Goal: Check status

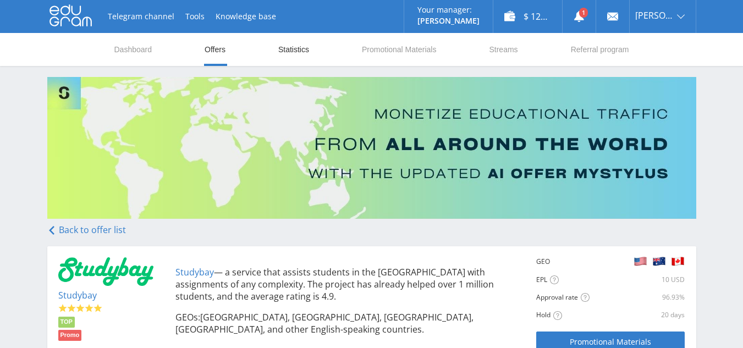
click at [301, 49] on link "Statistics" at bounding box center [293, 49] width 33 height 33
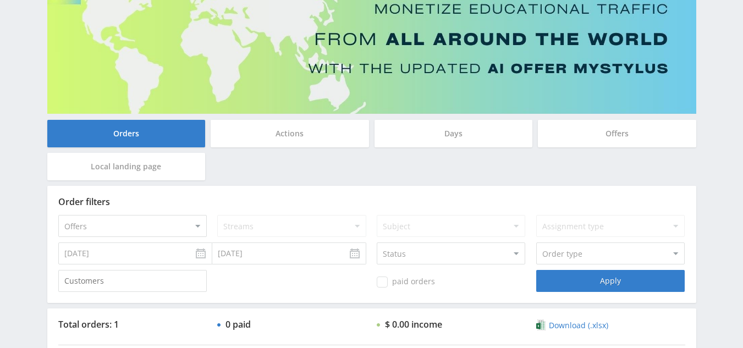
scroll to position [110, 0]
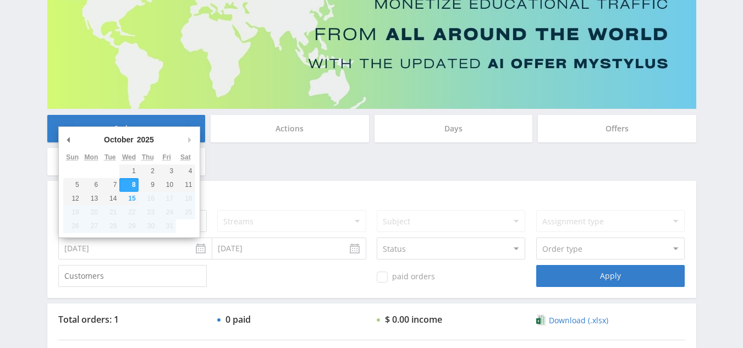
click at [192, 247] on input "[DATE]" at bounding box center [135, 249] width 154 height 22
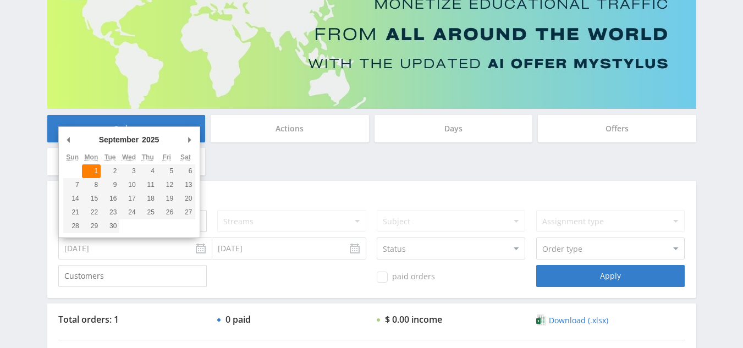
type input "[DATE]"
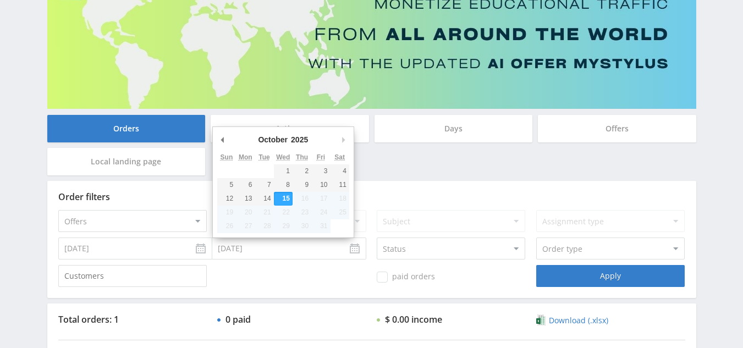
click at [351, 250] on input "[DATE]" at bounding box center [289, 249] width 154 height 22
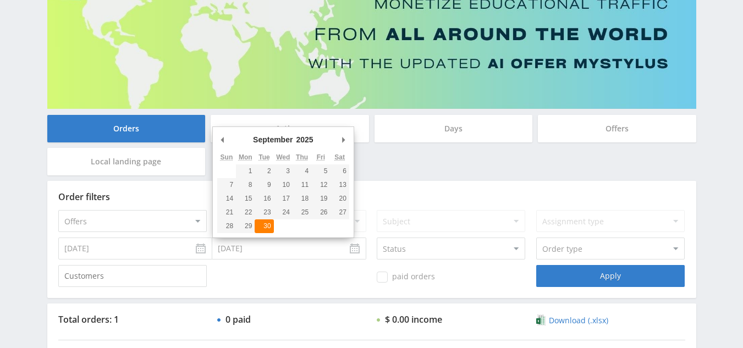
type input "[DATE]"
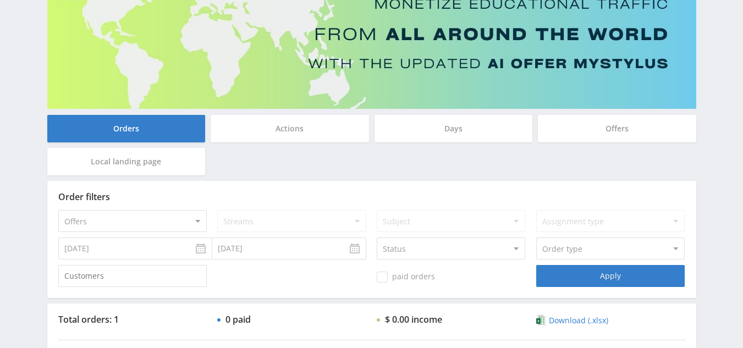
click at [501, 251] on select "Status Auction In progress Under Warranty Completed Refund Draft" at bounding box center [451, 249] width 148 height 22
click at [184, 222] on select "Offers MyStylus MyStylus - Revshare Studybay Studybay [GEOGRAPHIC_DATA] Study A…" at bounding box center [132, 221] width 148 height 22
select select "2"
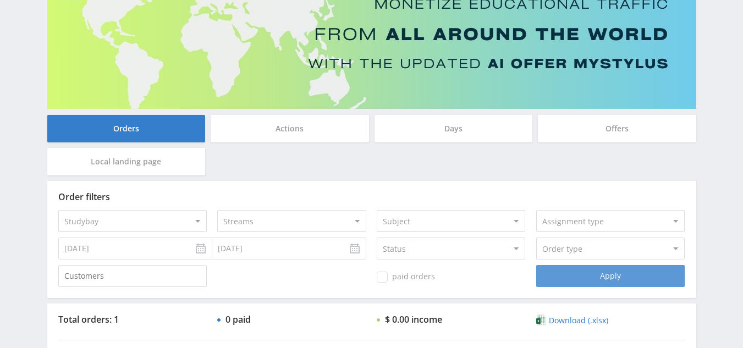
click at [626, 278] on div "Apply" at bounding box center [610, 276] width 148 height 22
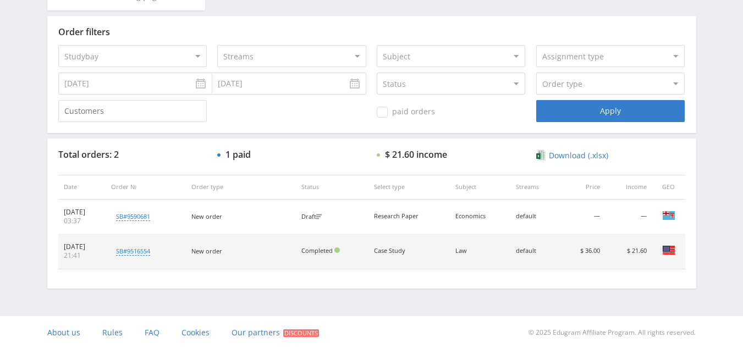
scroll to position [276, 0]
click at [388, 156] on div "$ 21.60 income" at bounding box center [416, 153] width 62 height 10
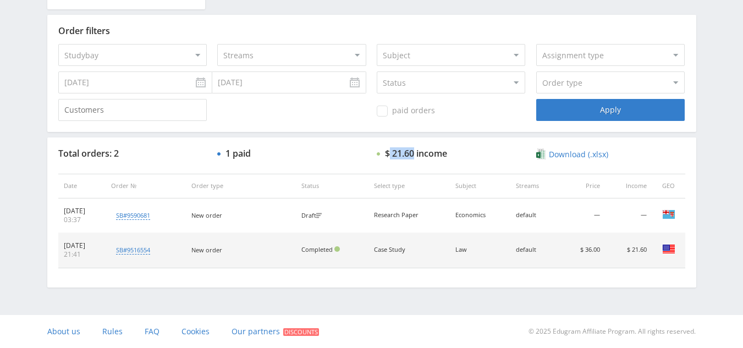
drag, startPoint x: 388, startPoint y: 156, endPoint x: 403, endPoint y: 156, distance: 15.4
click at [403, 156] on div "$ 21.60 income" at bounding box center [416, 153] width 62 height 10
copy div "21.60"
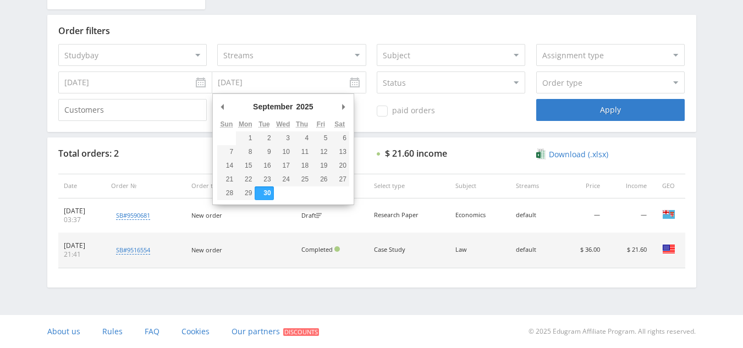
click at [351, 80] on input "[DATE]" at bounding box center [289, 82] width 154 height 22
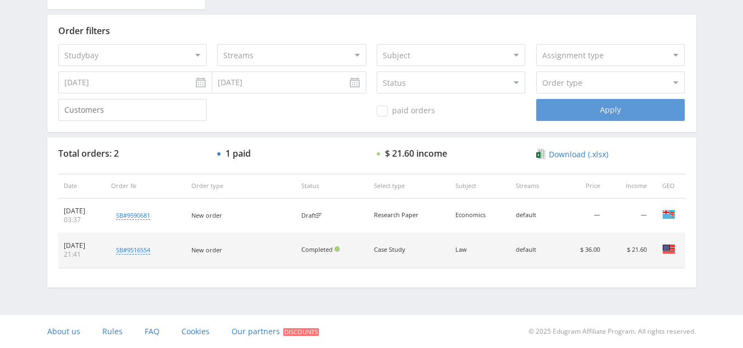
click at [614, 102] on div "Apply" at bounding box center [610, 110] width 148 height 22
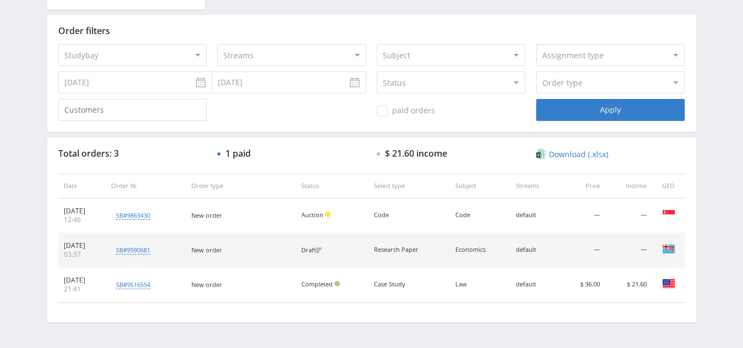
click at [201, 83] on input "[DATE]" at bounding box center [135, 82] width 154 height 22
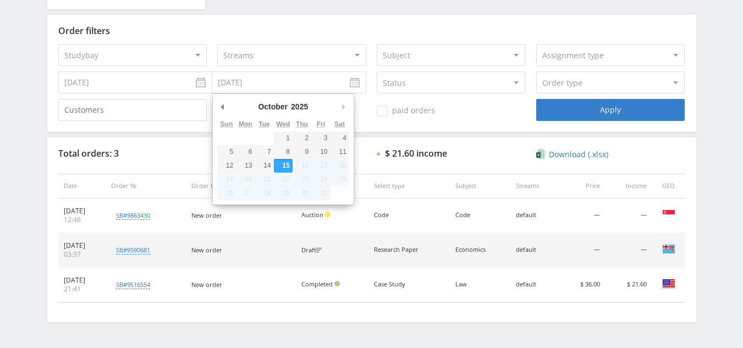
click at [340, 82] on input "[DATE]" at bounding box center [289, 82] width 154 height 22
click at [228, 109] on div "October January February March April May June July August September October Nov…" at bounding box center [283, 107] width 132 height 19
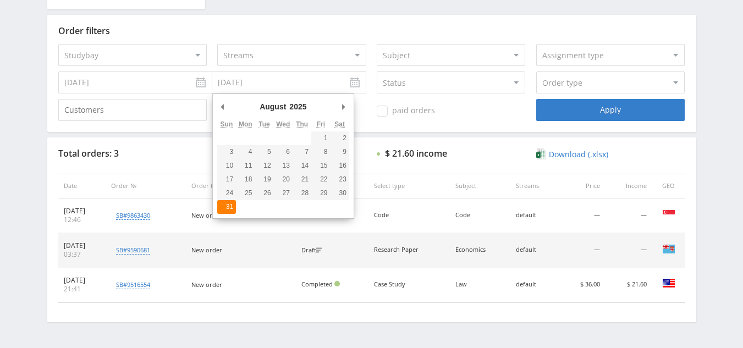
type input "[DATE]"
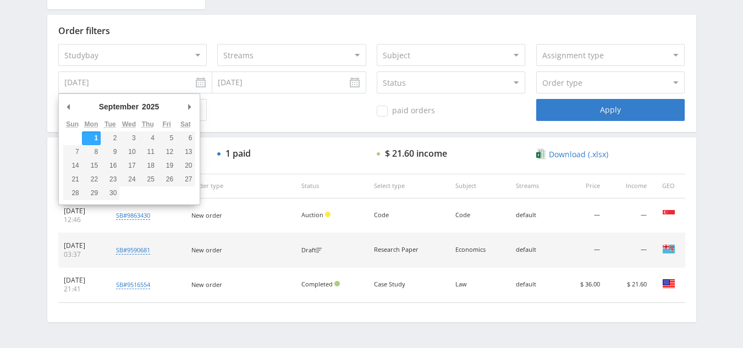
click at [197, 84] on input "[DATE]" at bounding box center [135, 82] width 154 height 22
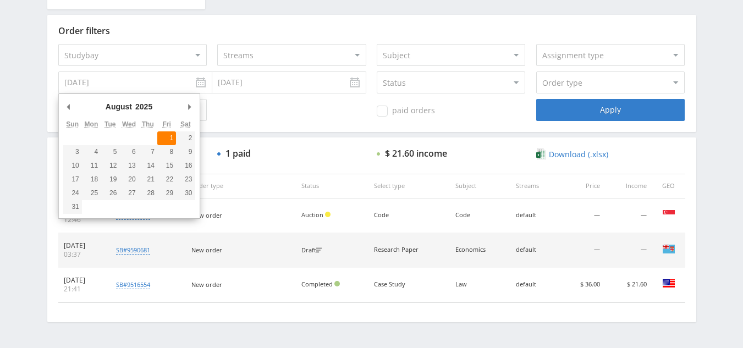
type input "[DATE]"
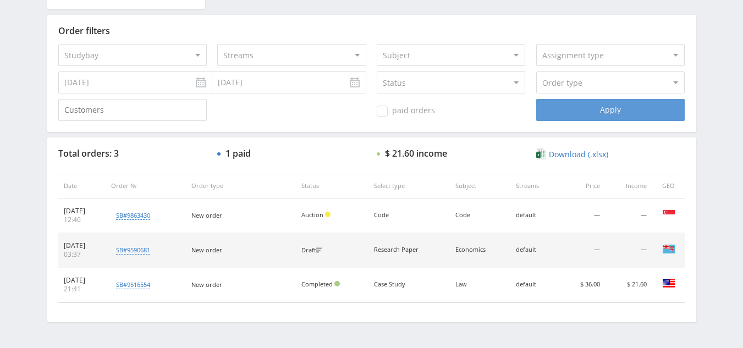
click at [636, 113] on div "Apply" at bounding box center [610, 110] width 148 height 22
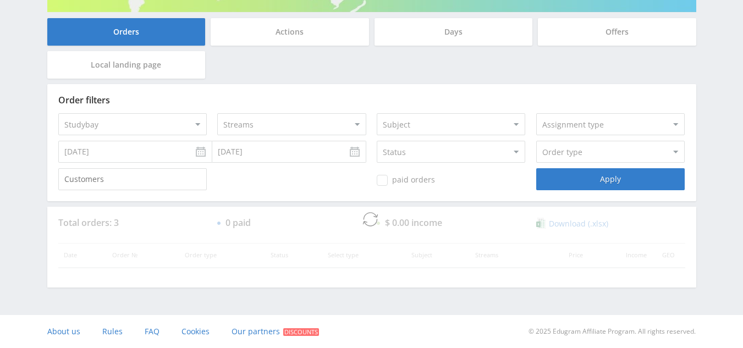
scroll to position [241, 0]
